Goal: Task Accomplishment & Management: Manage account settings

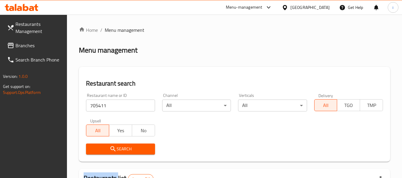
click at [40, 48] on span "Branches" at bounding box center [38, 45] width 47 height 7
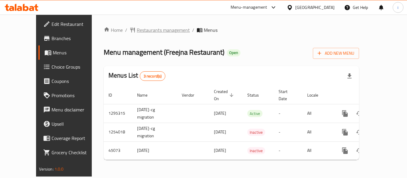
click at [137, 33] on span "Restaurants management" at bounding box center [163, 30] width 53 height 7
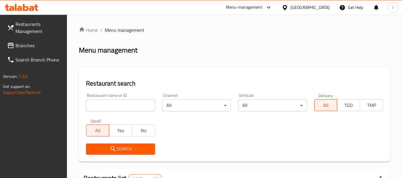
click at [111, 107] on input "search" at bounding box center [120, 106] width 69 height 12
click at [41, 41] on link "Branches" at bounding box center [34, 45] width 65 height 14
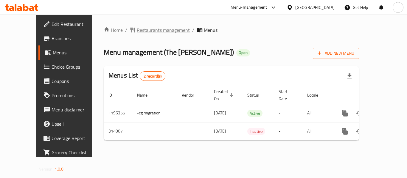
click at [147, 31] on span "Restaurants management" at bounding box center [163, 30] width 53 height 7
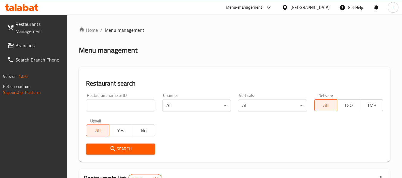
click at [112, 107] on input "search" at bounding box center [120, 106] width 69 height 12
paste input "629137"
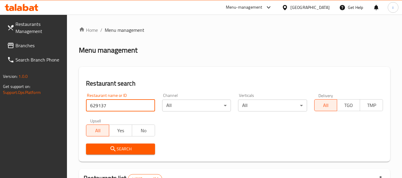
type input "629137"
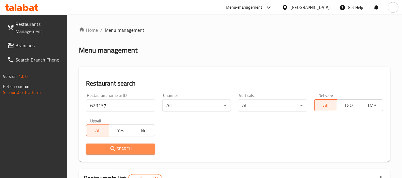
click at [115, 148] on icon "submit" at bounding box center [113, 149] width 7 height 7
click at [115, 148] on div at bounding box center [201, 89] width 402 height 178
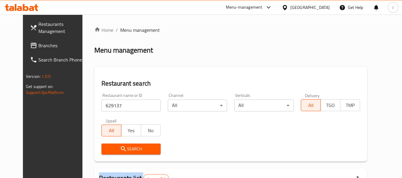
click at [149, 105] on input "629137" at bounding box center [131, 106] width 59 height 12
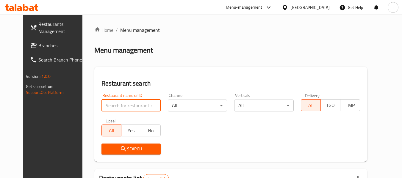
click at [303, 11] on div "[GEOGRAPHIC_DATA]" at bounding box center [305, 7] width 57 height 14
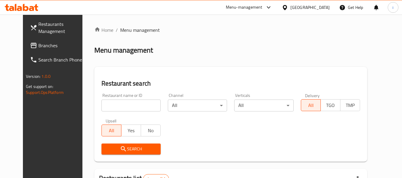
click at [302, 7] on div "[GEOGRAPHIC_DATA]" at bounding box center [310, 7] width 39 height 7
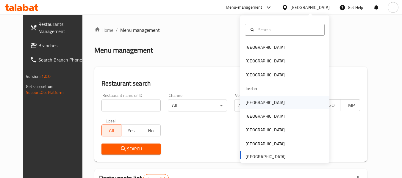
click at [253, 105] on div "[GEOGRAPHIC_DATA]" at bounding box center [265, 102] width 39 height 7
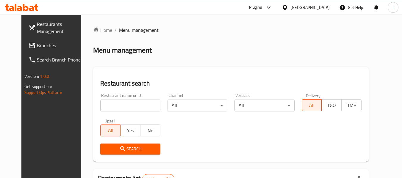
click at [37, 45] on span "Branches" at bounding box center [60, 45] width 47 height 7
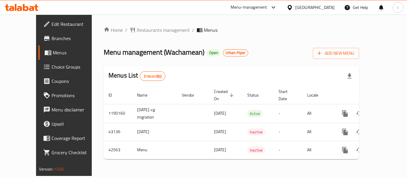
click at [284, 56] on div "Menu management ( Wachamean ) Open Urban Piper Add New Menu" at bounding box center [231, 52] width 255 height 13
click at [248, 35] on div "Home / Restaurants management / Menus Menu management ( Wachamean ) Open Urban …" at bounding box center [231, 96] width 255 height 138
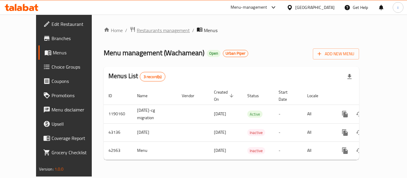
click at [137, 32] on span "Restaurants management" at bounding box center [163, 30] width 53 height 7
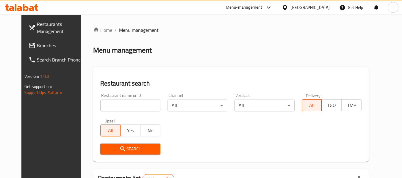
click at [119, 106] on input "search" at bounding box center [130, 106] width 60 height 12
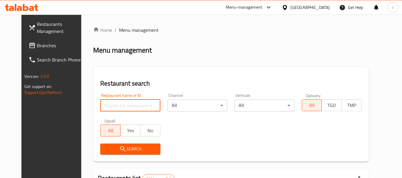
paste input "22032"
type input "22032"
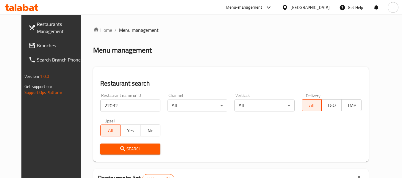
click at [124, 145] on button "Search" at bounding box center [130, 149] width 60 height 11
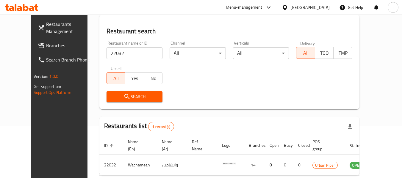
scroll to position [82, 0]
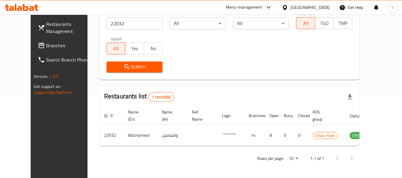
click at [288, 7] on icon at bounding box center [285, 7] width 6 height 6
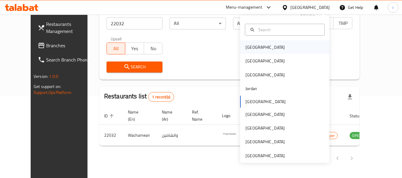
click at [251, 50] on div "[GEOGRAPHIC_DATA]" at bounding box center [265, 47] width 39 height 7
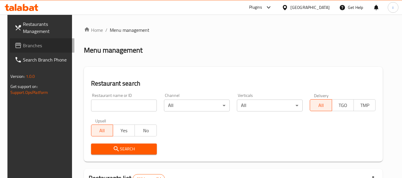
click at [34, 48] on span "Branches" at bounding box center [46, 45] width 47 height 7
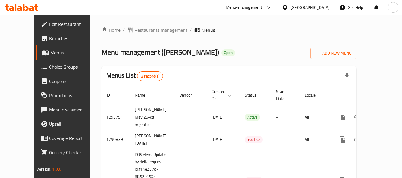
click at [139, 17] on div "Home / Restaurants management / Menus Menu management ( Manaeesh Jubran ) Open …" at bounding box center [229, 122] width 279 height 215
click at [135, 29] on span "Restaurants management" at bounding box center [161, 30] width 53 height 7
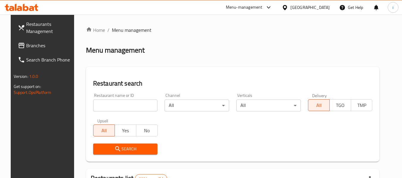
click at [108, 112] on div "Restaurant name or ID Restaurant name or ID" at bounding box center [126, 102] width 72 height 25
drag, startPoint x: 113, startPoint y: 100, endPoint x: 114, endPoint y: 103, distance: 3.0
click at [113, 100] on input "search" at bounding box center [125, 106] width 65 height 12
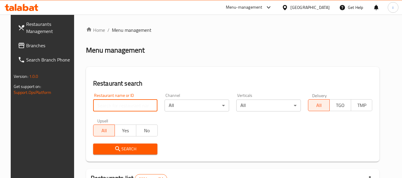
paste input "23333"
type input "23333"
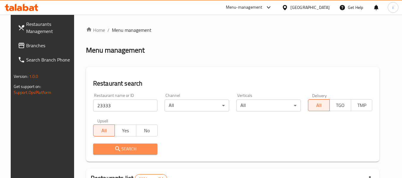
click at [119, 155] on button "Search" at bounding box center [125, 149] width 65 height 11
click at [119, 155] on div at bounding box center [201, 89] width 402 height 178
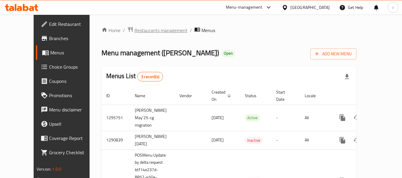
click at [135, 28] on span "Restaurants management" at bounding box center [161, 30] width 53 height 7
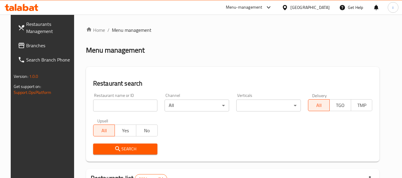
click at [26, 49] on span "Branches" at bounding box center [49, 45] width 47 height 7
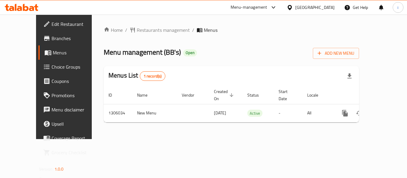
click at [293, 9] on icon at bounding box center [290, 7] width 6 height 6
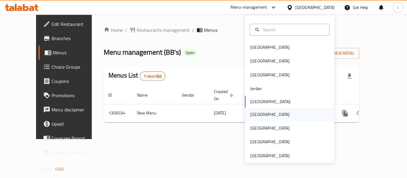
click at [256, 116] on div "[GEOGRAPHIC_DATA]" at bounding box center [269, 114] width 39 height 7
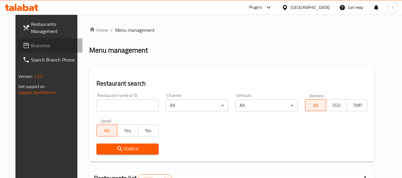
click at [31, 44] on span "Branches" at bounding box center [54, 45] width 47 height 7
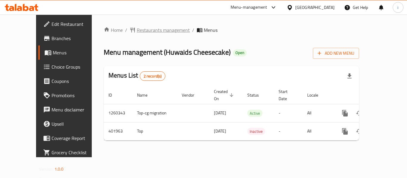
click at [138, 27] on span "Restaurants management" at bounding box center [163, 30] width 53 height 7
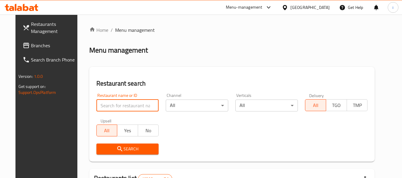
click at [119, 103] on input "search" at bounding box center [127, 106] width 63 height 12
paste input "631880"
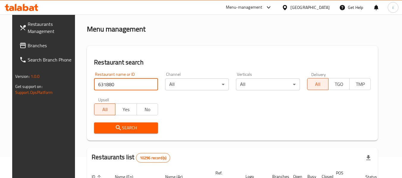
scroll to position [60, 0]
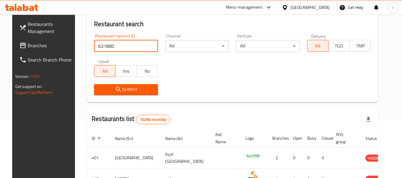
type input "631880"
click at [115, 93] on icon "submit" at bounding box center [118, 89] width 7 height 7
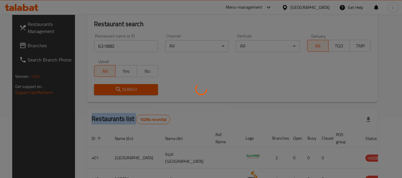
click at [114, 93] on div at bounding box center [201, 89] width 402 height 178
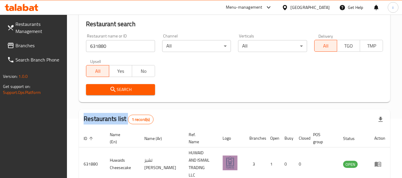
click at [288, 8] on icon at bounding box center [285, 7] width 6 height 6
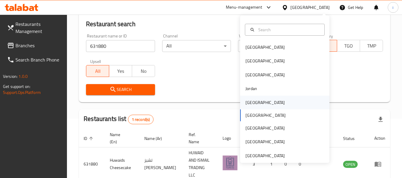
click at [251, 105] on div "[GEOGRAPHIC_DATA]" at bounding box center [265, 102] width 39 height 7
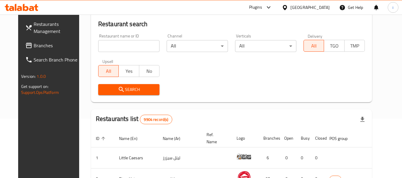
click at [34, 43] on span "Branches" at bounding box center [57, 45] width 47 height 7
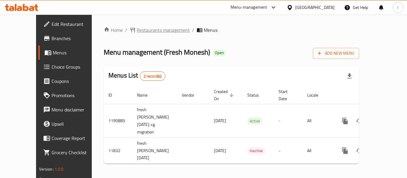
click at [141, 31] on span "Restaurants management" at bounding box center [163, 30] width 53 height 7
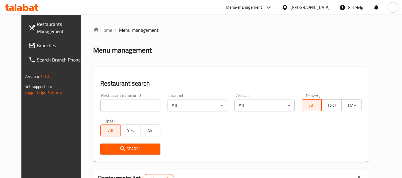
click at [127, 110] on input "search" at bounding box center [130, 106] width 60 height 12
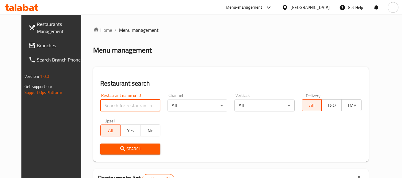
paste input "7285"
type input "7285"
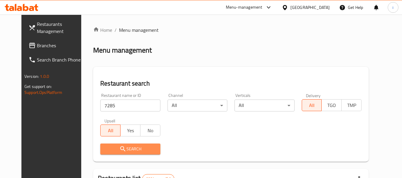
click at [105, 151] on span "Search" at bounding box center [130, 149] width 50 height 7
drag, startPoint x: 109, startPoint y: 148, endPoint x: 122, endPoint y: 145, distance: 13.6
click at [111, 147] on div at bounding box center [201, 89] width 402 height 178
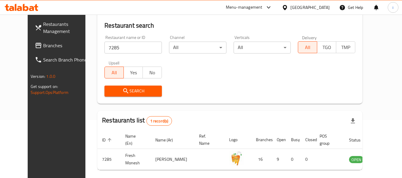
scroll to position [82, 0]
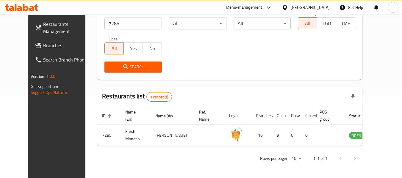
click at [291, 6] on div at bounding box center [286, 7] width 9 height 7
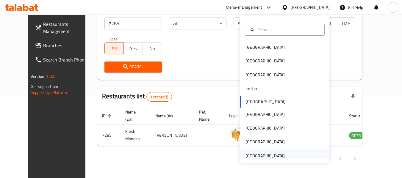
click at [268, 156] on div "United Arab Emirates" at bounding box center [265, 156] width 39 height 7
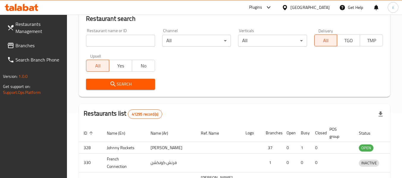
scroll to position [82, 0]
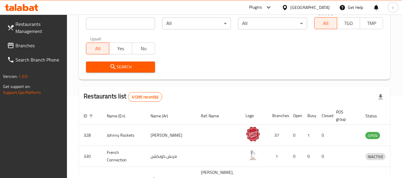
click at [20, 43] on span "Branches" at bounding box center [38, 45] width 47 height 7
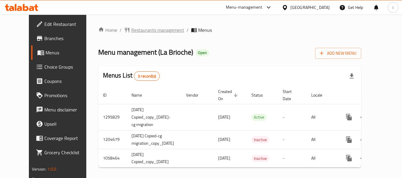
click at [134, 31] on span "Restaurants management" at bounding box center [157, 30] width 53 height 7
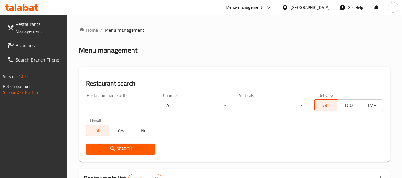
click at [106, 109] on input "search" at bounding box center [120, 106] width 69 height 12
paste input "8333"
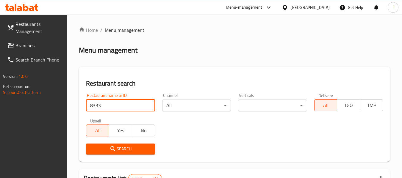
type input "8333"
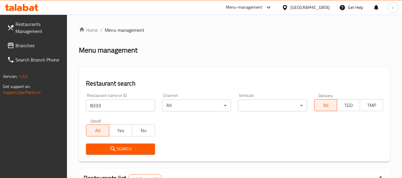
click at [107, 151] on span "Search" at bounding box center [120, 149] width 59 height 7
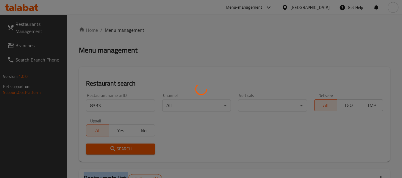
click at [107, 151] on div at bounding box center [201, 89] width 402 height 178
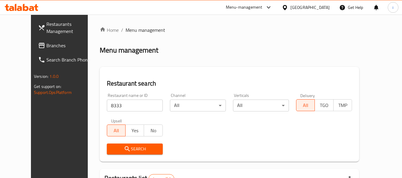
click at [302, 7] on div "[GEOGRAPHIC_DATA]" at bounding box center [310, 7] width 39 height 7
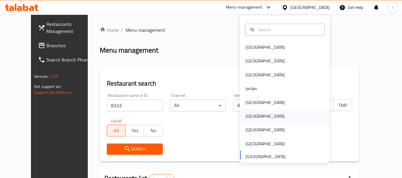
click at [250, 116] on div "[GEOGRAPHIC_DATA]" at bounding box center [265, 116] width 39 height 7
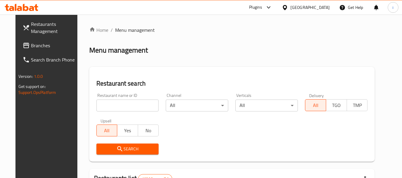
click at [39, 45] on span "Branches" at bounding box center [54, 45] width 47 height 7
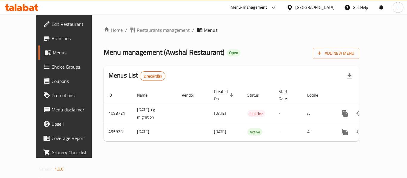
click at [327, 8] on div "[GEOGRAPHIC_DATA]" at bounding box center [314, 7] width 39 height 7
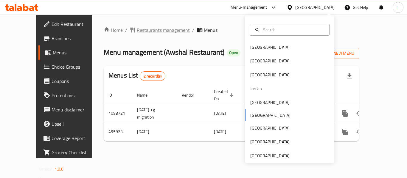
click at [137, 29] on span "Restaurants management" at bounding box center [163, 30] width 53 height 7
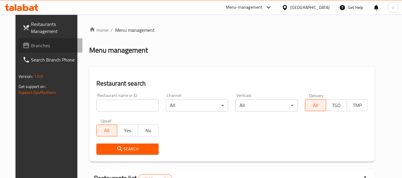
click at [31, 49] on span "Branches" at bounding box center [54, 45] width 47 height 7
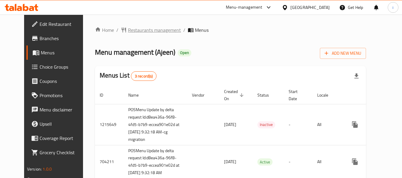
click at [141, 29] on span "Restaurants management" at bounding box center [154, 30] width 53 height 7
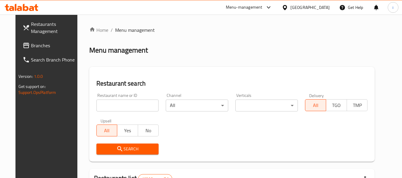
click at [107, 112] on div "Restaurant name or ID Restaurant name or ID" at bounding box center [128, 102] width 70 height 25
click at [108, 104] on input "search" at bounding box center [127, 106] width 63 height 12
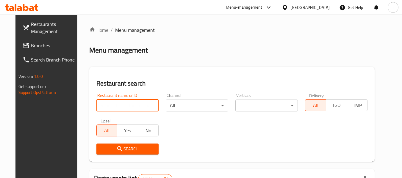
paste input "601212"
type input "601212"
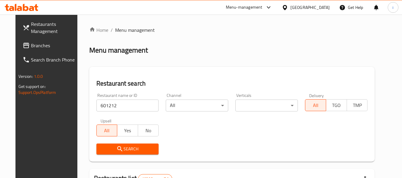
click at [119, 150] on span "Search" at bounding box center [127, 149] width 53 height 7
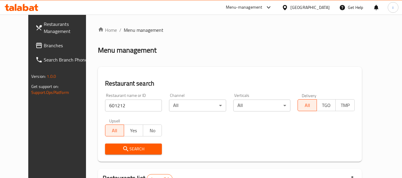
click at [44, 46] on span "Branches" at bounding box center [67, 45] width 47 height 7
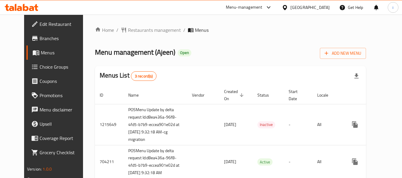
click at [40, 70] on span "Choice Groups" at bounding box center [63, 66] width 47 height 7
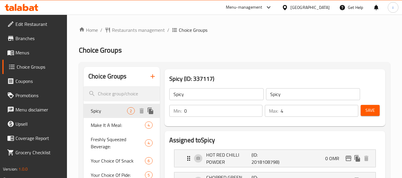
click at [109, 113] on span "Spicy" at bounding box center [109, 111] width 36 height 7
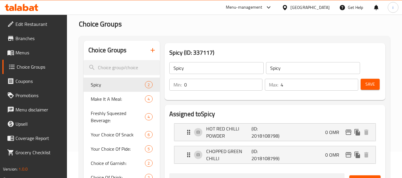
scroll to position [89, 0]
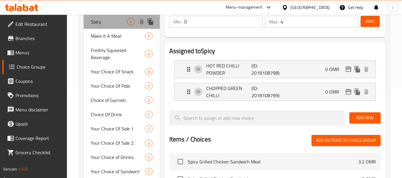
click at [108, 26] on div "Spicy 2" at bounding box center [122, 22] width 76 height 14
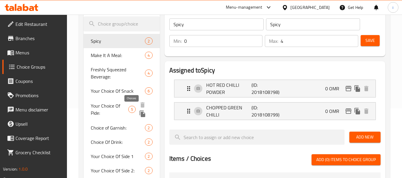
scroll to position [60, 0]
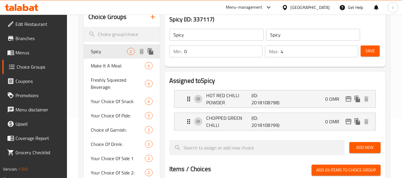
click at [114, 52] on span "Spicy" at bounding box center [109, 51] width 36 height 7
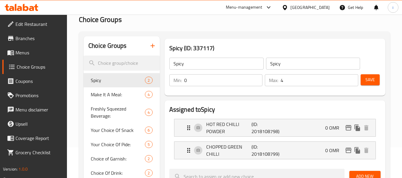
scroll to position [30, 0]
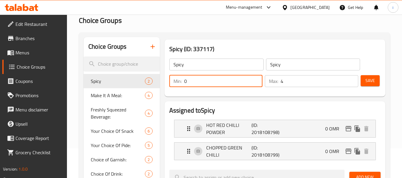
click at [238, 85] on input "0" at bounding box center [223, 81] width 79 height 12
click at [256, 106] on h2 "Assigned to Spicy" at bounding box center [274, 110] width 211 height 9
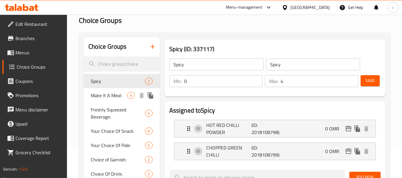
click at [110, 98] on span "Make It A Meal:" at bounding box center [109, 95] width 36 height 7
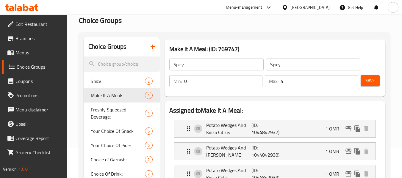
type input "Make It A Meal:"
type input "اجعلها وجبة:"
type input "1"
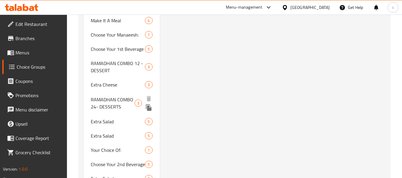
scroll to position [1221, 0]
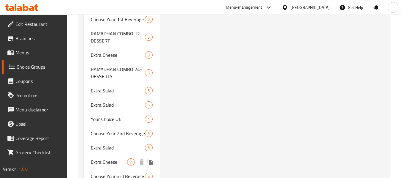
click at [108, 159] on span "Extra Cheese" at bounding box center [109, 162] width 36 height 7
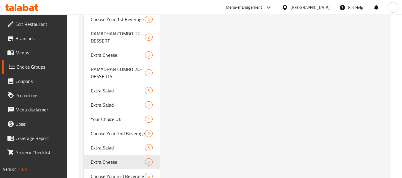
type input "Extra Cheese"
type input "2"
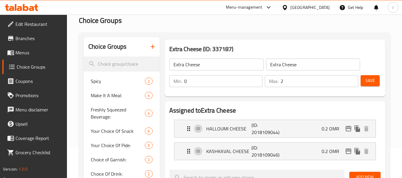
scroll to position [0, 0]
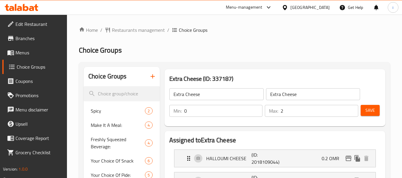
click at [324, 5] on div "Oman" at bounding box center [310, 7] width 39 height 7
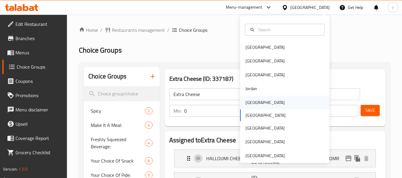
click at [260, 102] on div "[GEOGRAPHIC_DATA]" at bounding box center [284, 103] width 89 height 14
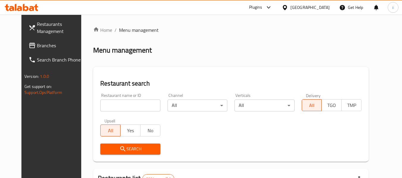
drag, startPoint x: 33, startPoint y: 49, endPoint x: 11, endPoint y: 69, distance: 29.7
click at [37, 49] on span "Branches" at bounding box center [60, 45] width 47 height 7
